Goal: Navigation & Orientation: Find specific page/section

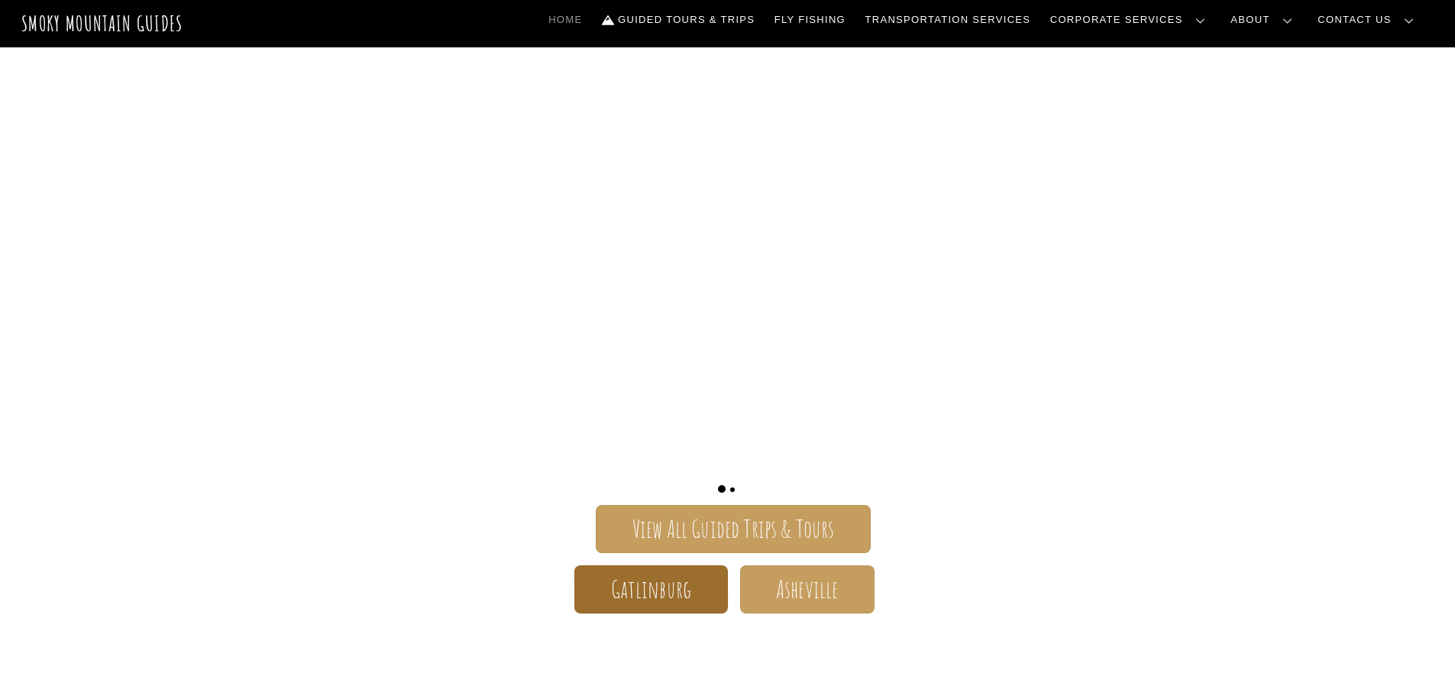
click at [649, 585] on span "Gatlinburg" at bounding box center [651, 589] width 81 height 16
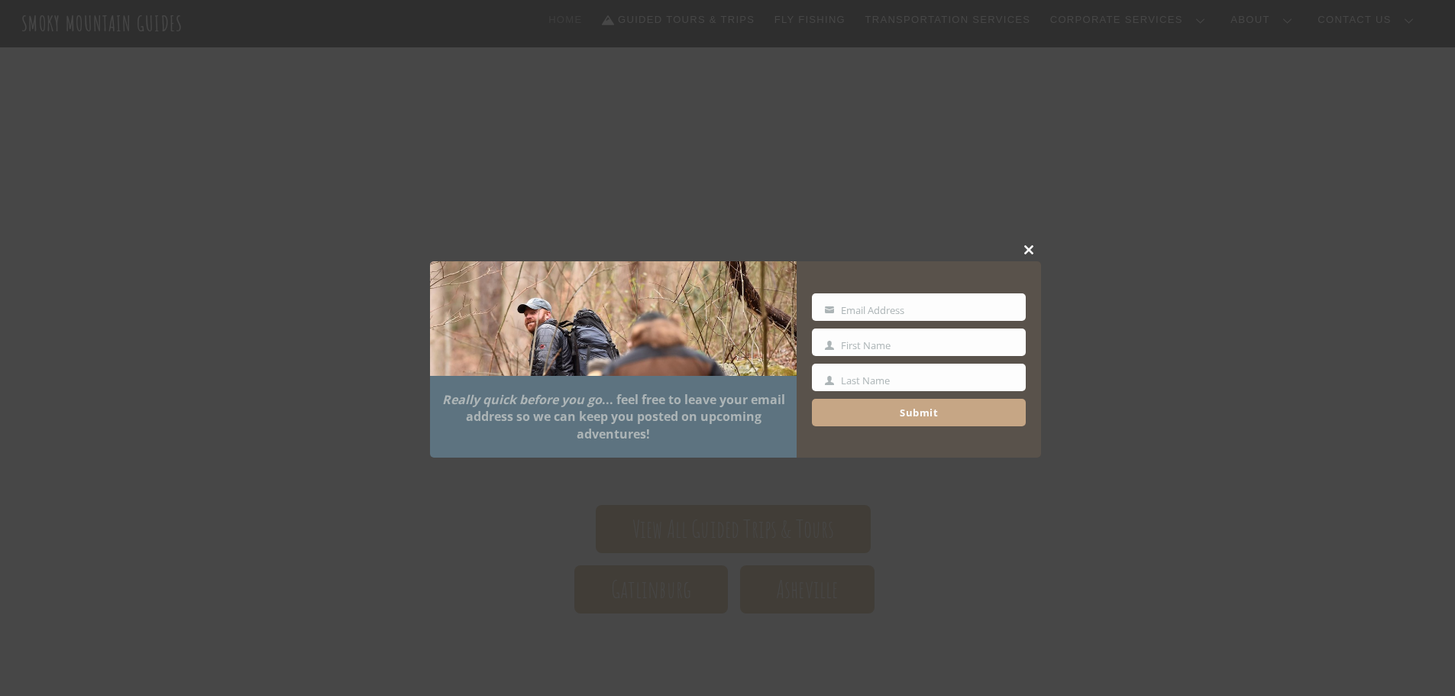
click at [1016, 246] on div "Close this module Really quick before you go ... feel free to leave your email …" at bounding box center [735, 347] width 611 height 219
click at [1029, 250] on span at bounding box center [1029, 249] width 23 height 9
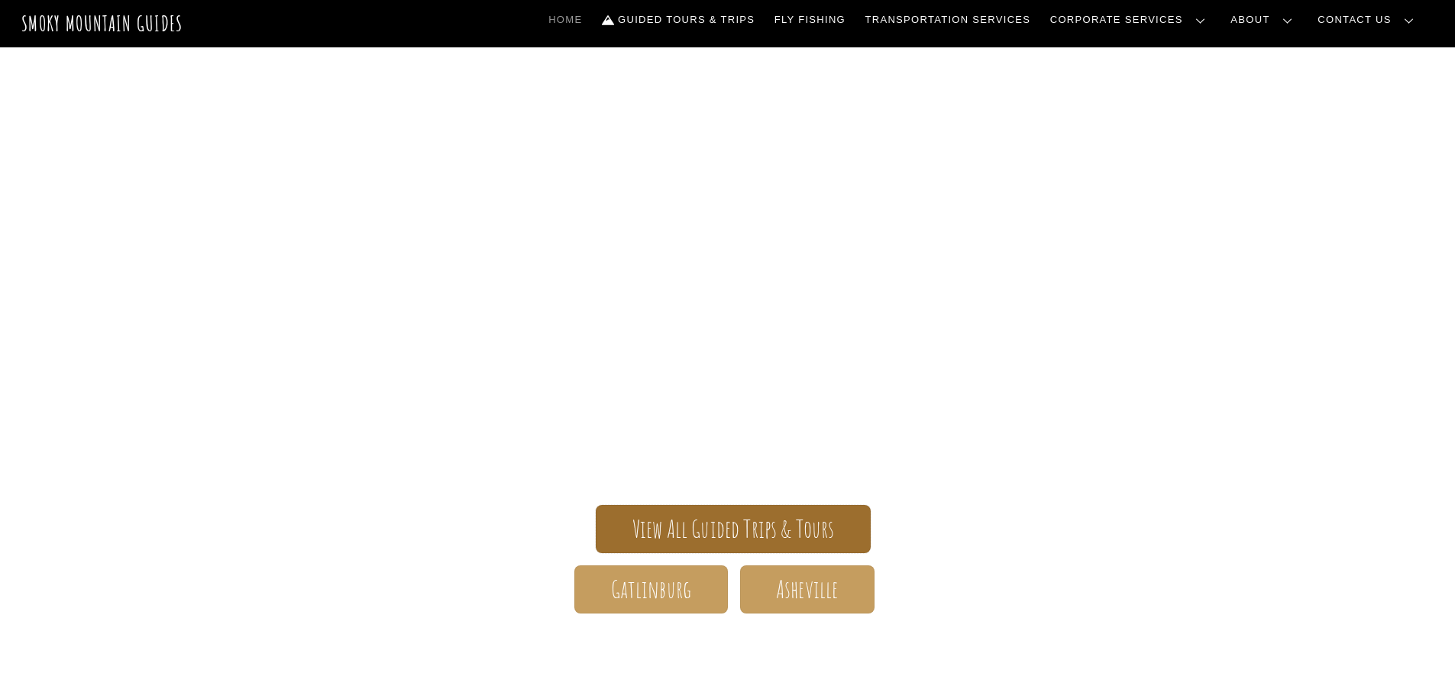
click at [779, 537] on span "View All Guided Trips & Tours" at bounding box center [734, 529] width 202 height 16
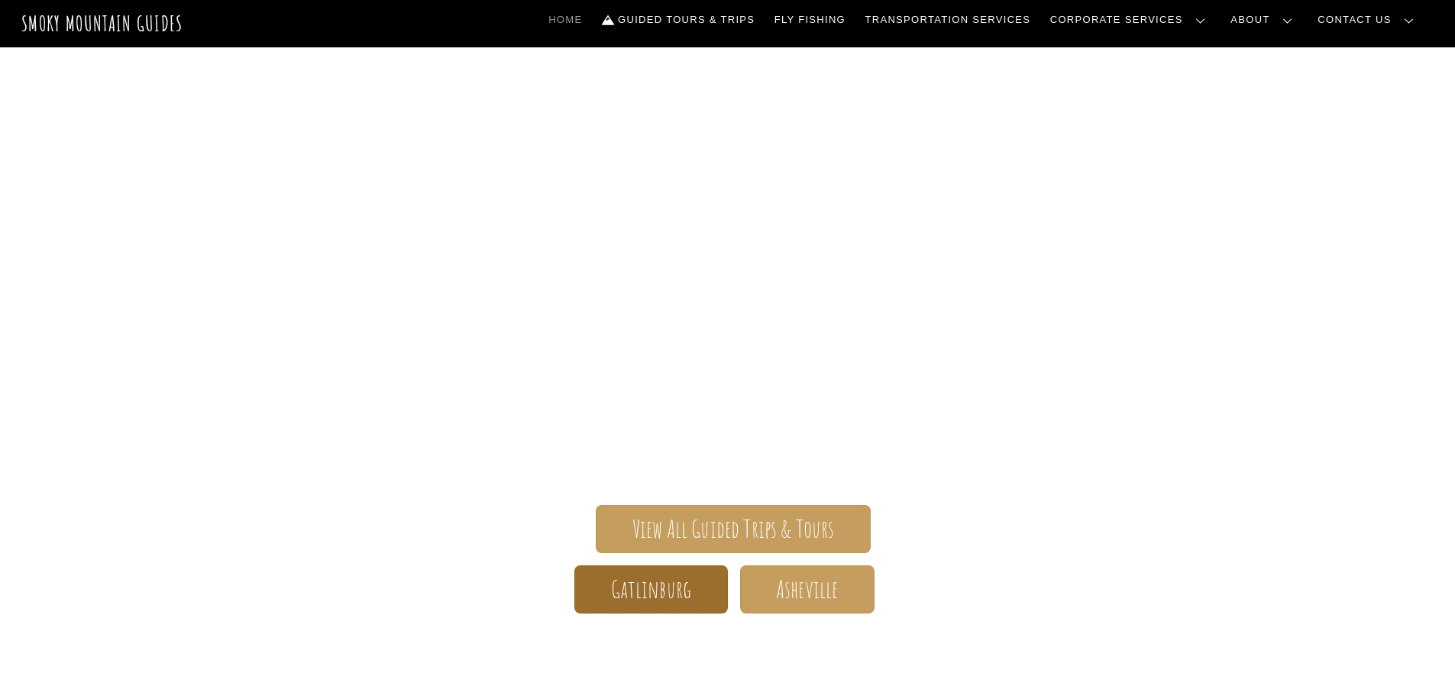
click at [677, 597] on span "Gatlinburg" at bounding box center [651, 589] width 81 height 16
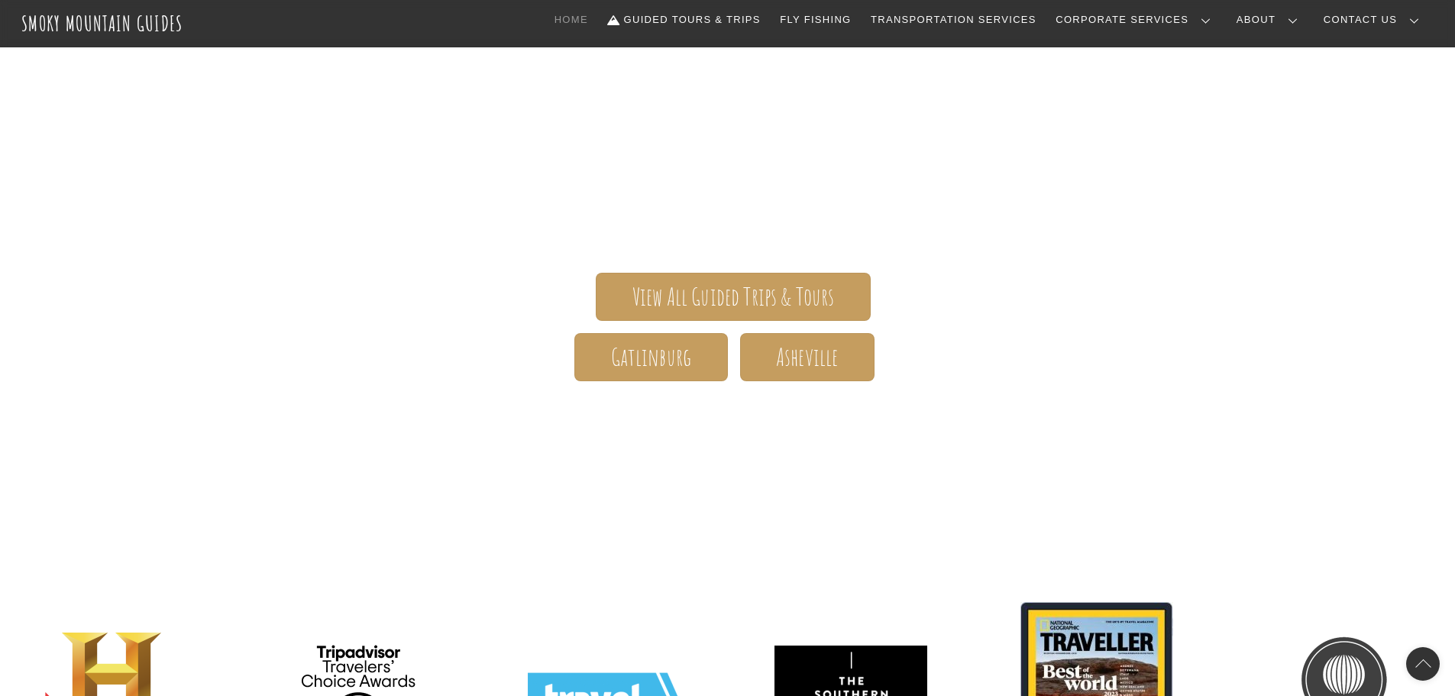
scroll to position [229, 0]
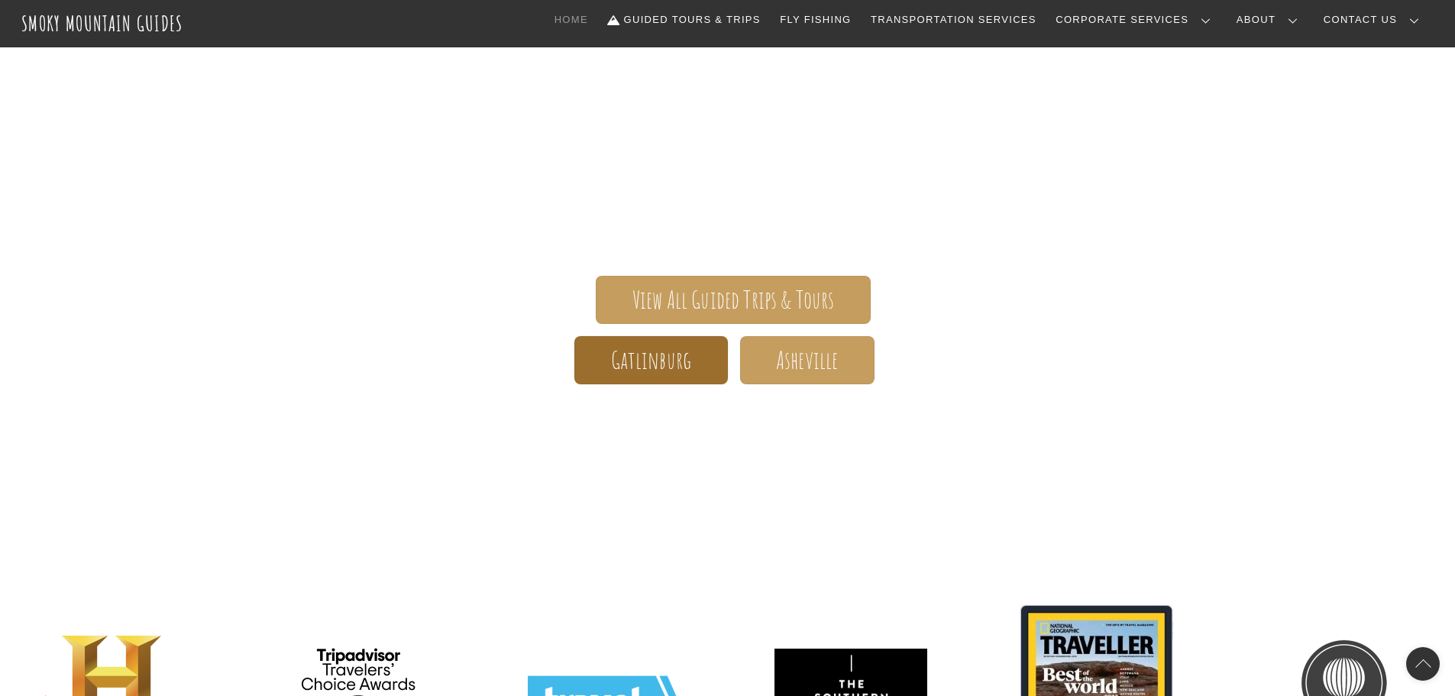
click at [658, 352] on span "Gatlinburg" at bounding box center [651, 360] width 81 height 16
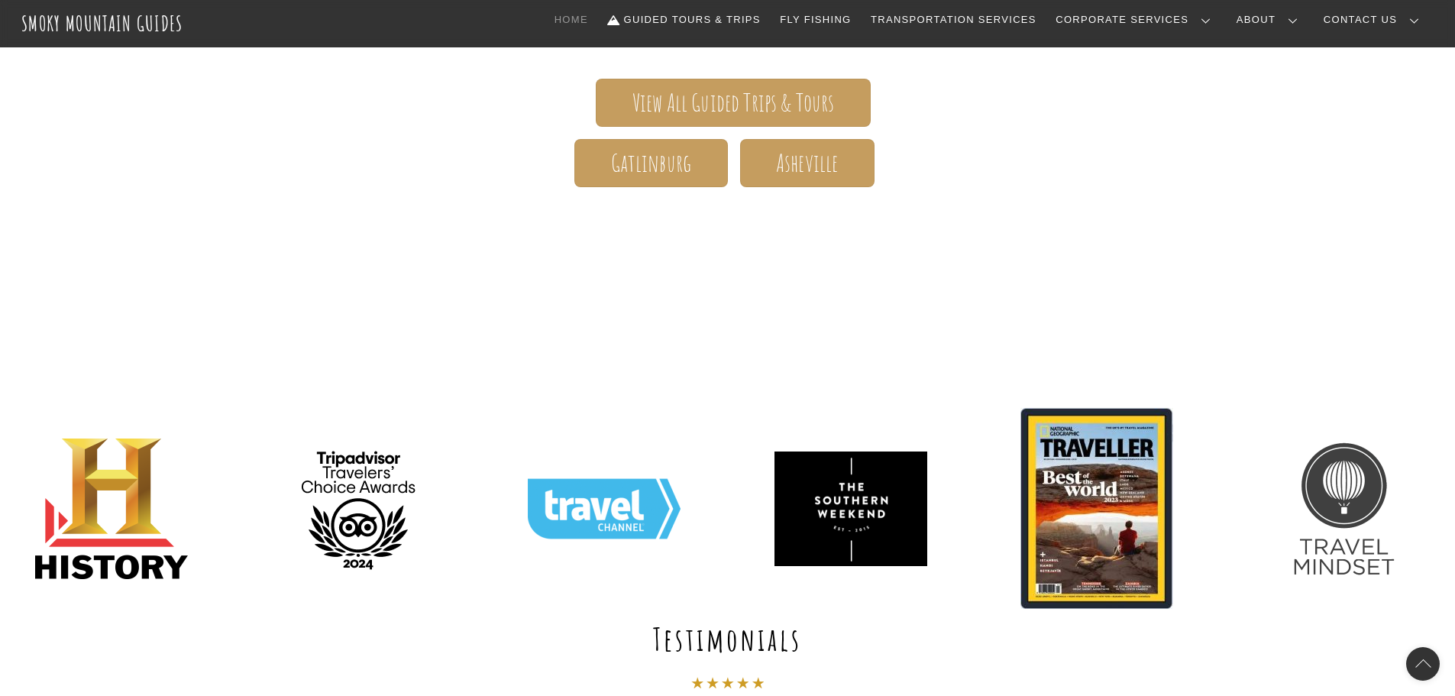
scroll to position [306, 0]
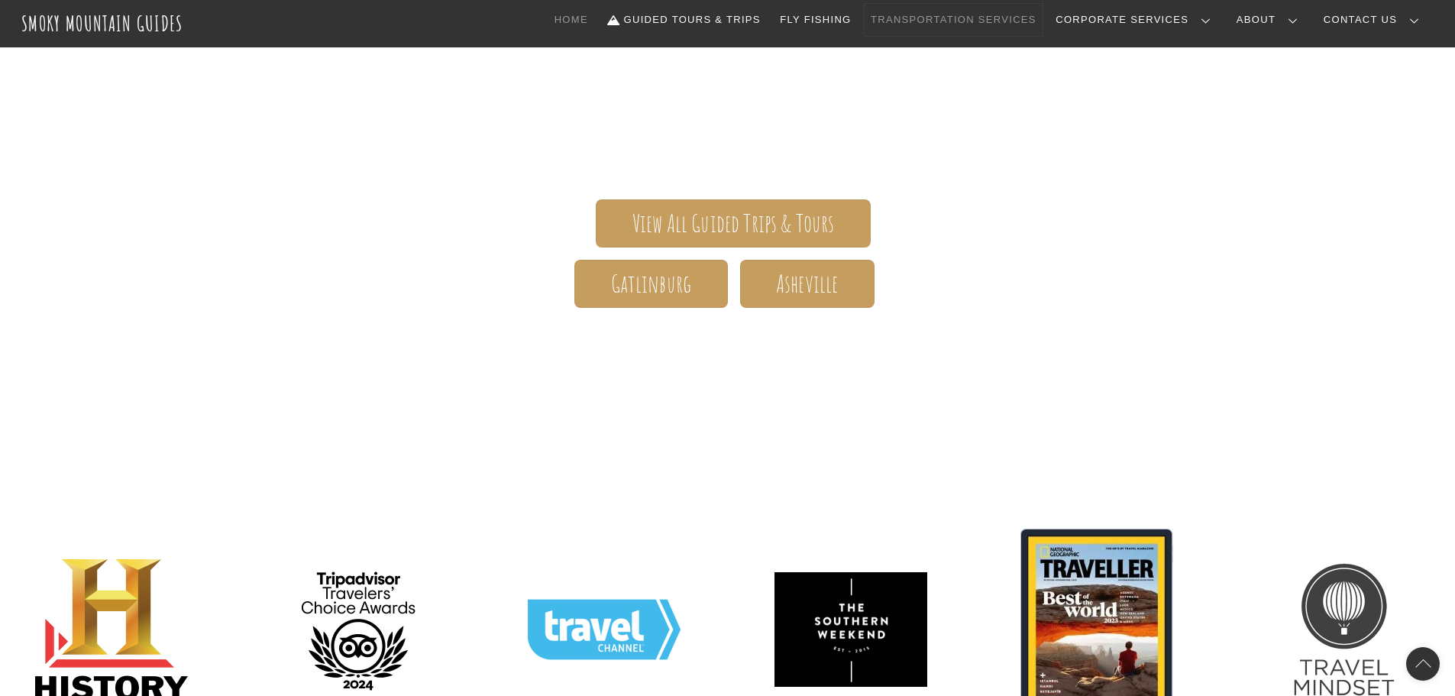
click at [1014, 16] on link "Transportation Services" at bounding box center [953, 20] width 177 height 32
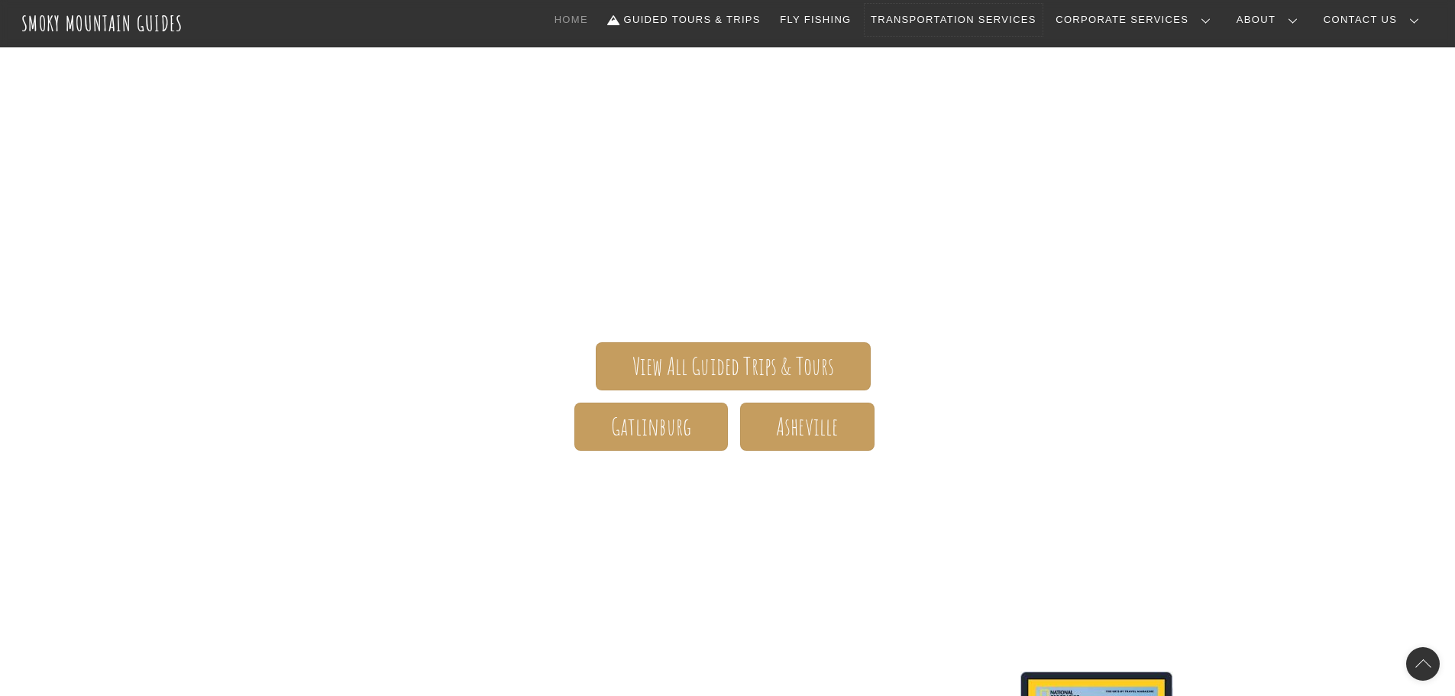
scroll to position [0, 0]
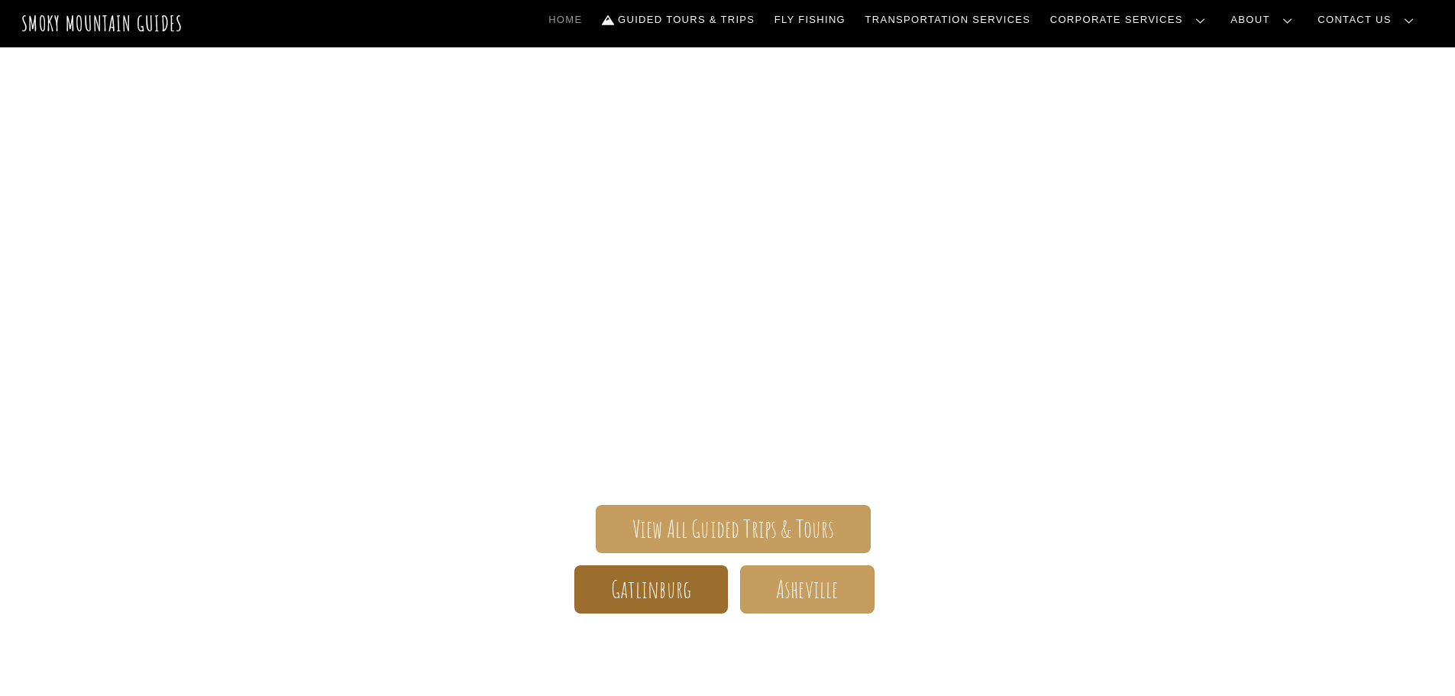
click at [655, 588] on span "Gatlinburg" at bounding box center [651, 589] width 81 height 16
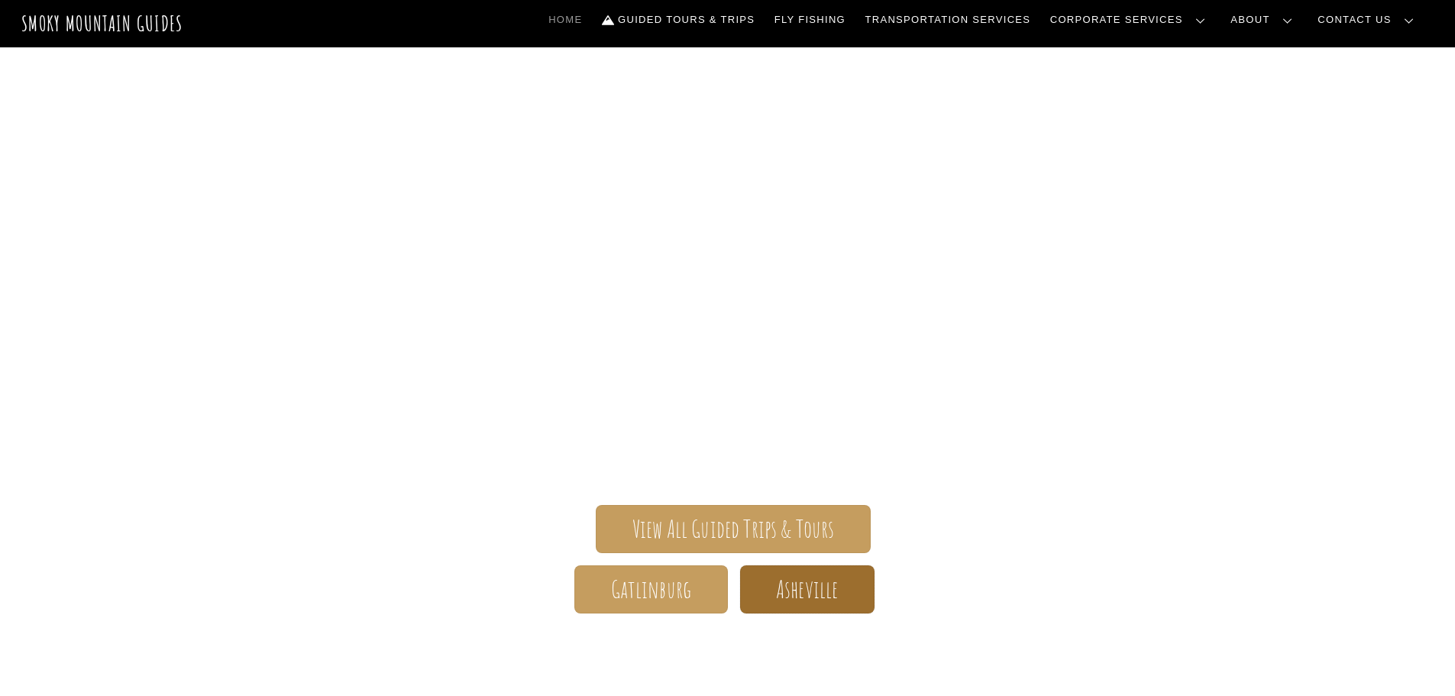
click at [813, 585] on span "Asheville" at bounding box center [807, 589] width 62 height 16
